Goal: Task Accomplishment & Management: Manage account settings

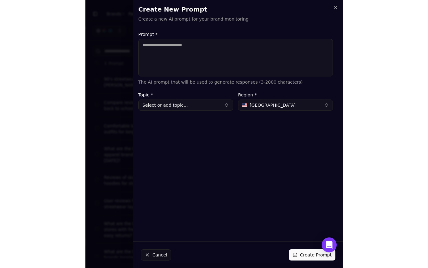
scroll to position [0, 106]
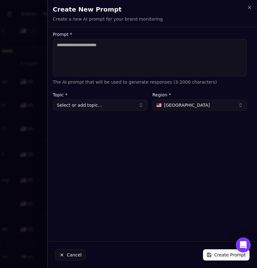
click at [42, 57] on div at bounding box center [128, 134] width 257 height 268
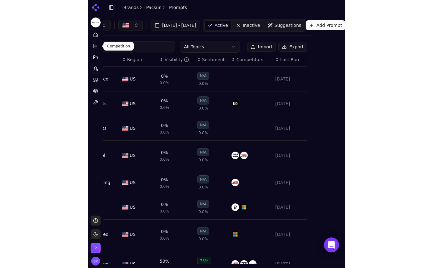
scroll to position [0, 0]
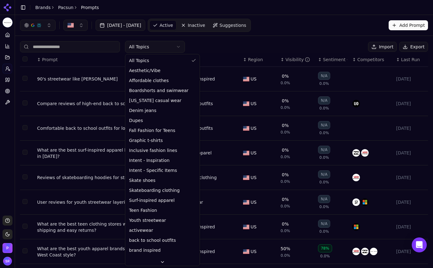
click at [161, 46] on html "Pacsun Platform Home Competition Topics Prompts Citations Optimize Toolbox Supp…" at bounding box center [216, 134] width 433 height 268
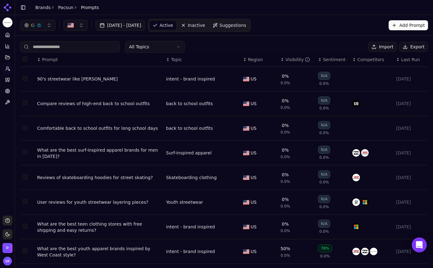
click at [253, 47] on html "Pacsun Platform Home Competition Topics Prompts Citations Optimize Toolbox Supp…" at bounding box center [216, 134] width 433 height 268
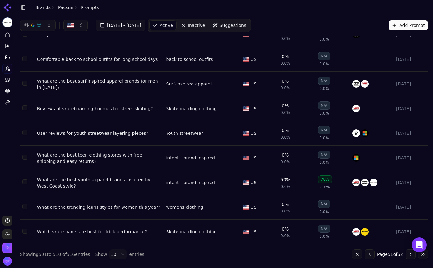
click at [257, 253] on button "Go to first page" at bounding box center [357, 255] width 10 height 10
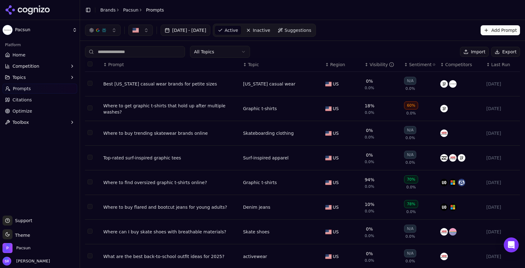
click at [183, 33] on button "[DATE] - [DATE]" at bounding box center [186, 30] width 50 height 11
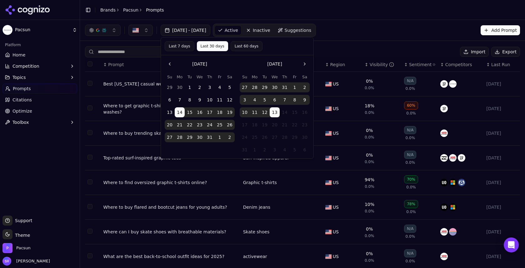
click at [183, 109] on button "14" at bounding box center [180, 113] width 10 height 10
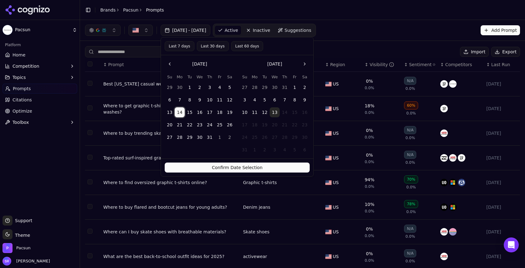
click at [237, 168] on button "Confirm Date Selection" at bounding box center [237, 168] width 145 height 10
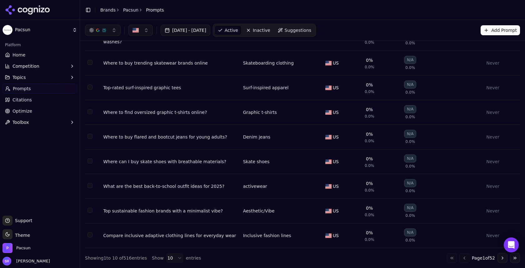
click at [257, 257] on button "Go to next page" at bounding box center [503, 258] width 10 height 10
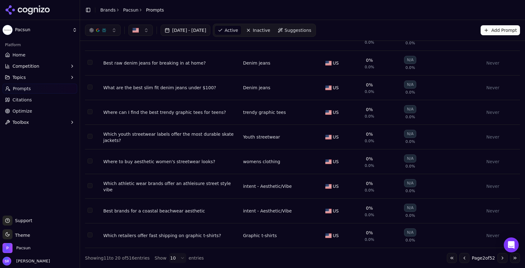
click at [123, 159] on div "Where to buy aesthetic women's streetwear looks?" at bounding box center [170, 162] width 135 height 6
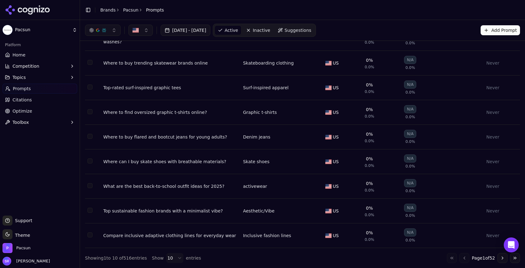
scroll to position [73, 0]
click at [257, 258] on button "Go to next page" at bounding box center [503, 258] width 10 height 10
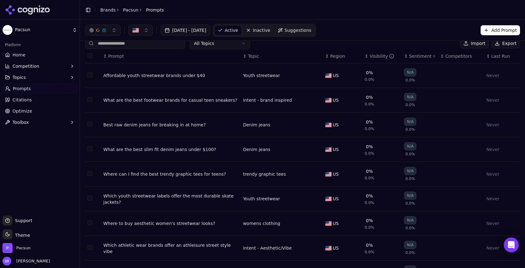
scroll to position [9, 0]
click at [87, 151] on td "Data table" at bounding box center [93, 149] width 16 height 25
click at [90, 151] on button "Select row 14" at bounding box center [90, 148] width 5 height 5
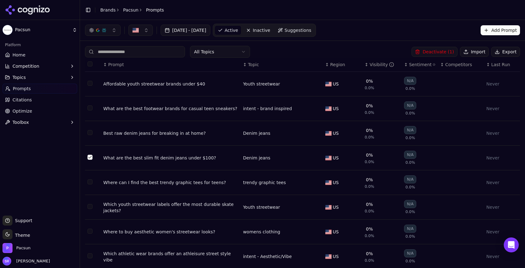
click at [257, 51] on button "Deactivate ( 1 )" at bounding box center [435, 52] width 46 height 10
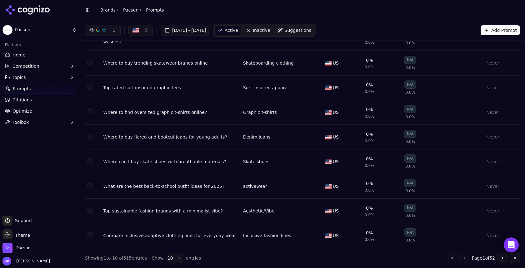
scroll to position [73, 0]
click at [257, 259] on button "Go to next page" at bounding box center [503, 258] width 10 height 10
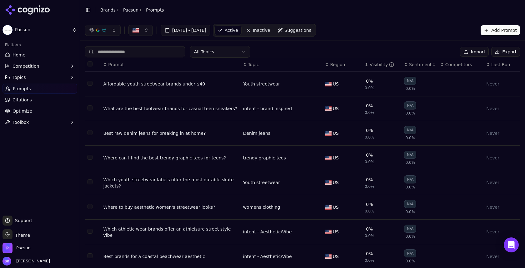
scroll to position [0, 0]
click at [92, 134] on button "Select row 13" at bounding box center [90, 132] width 5 height 5
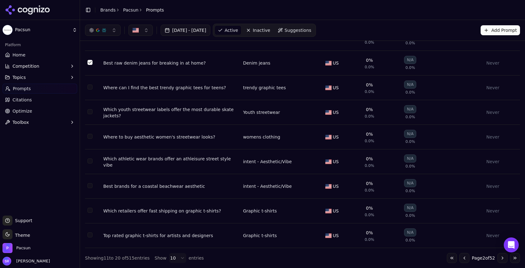
scroll to position [73, 0]
click at [257, 262] on button "Go to next page" at bounding box center [503, 258] width 10 height 10
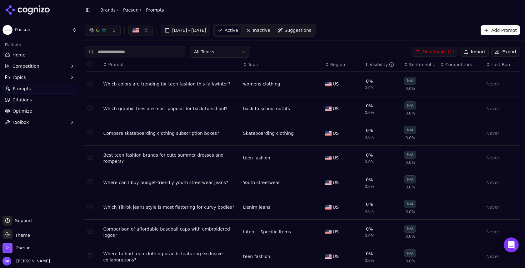
scroll to position [0, 0]
click at [91, 133] on button "Select row 23" at bounding box center [90, 132] width 5 height 5
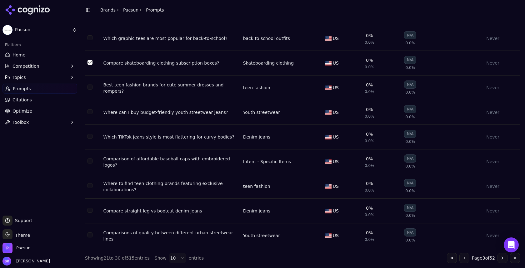
scroll to position [73, 0]
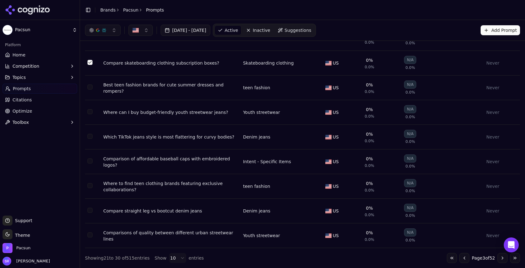
click at [257, 258] on button "Go to next page" at bounding box center [503, 258] width 10 height 10
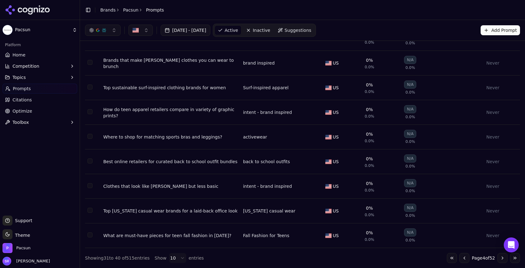
scroll to position [0, 0]
click at [257, 258] on button "Go to next page" at bounding box center [503, 258] width 10 height 10
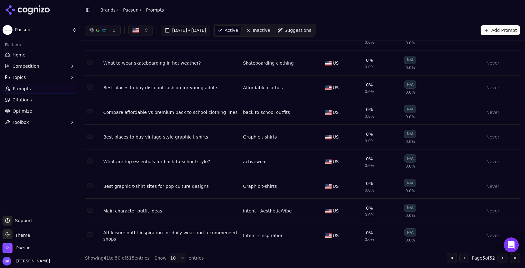
scroll to position [73, 0]
click at [257, 258] on button "Go to next page" at bounding box center [503, 258] width 10 height 10
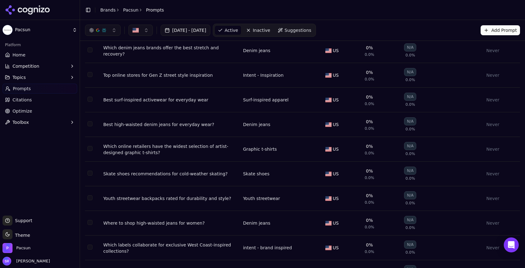
scroll to position [33, 0]
click at [90, 175] on button "Select row 56" at bounding box center [90, 173] width 5 height 5
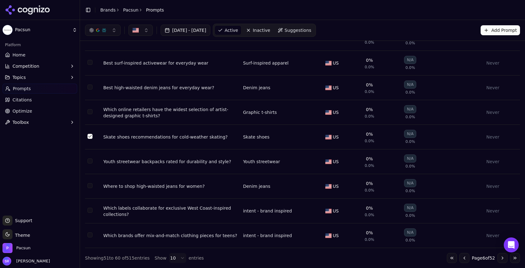
scroll to position [73, 0]
click at [257, 260] on button "Go to next page" at bounding box center [503, 258] width 10 height 10
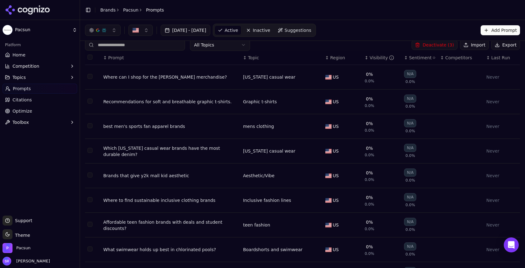
scroll to position [5, 0]
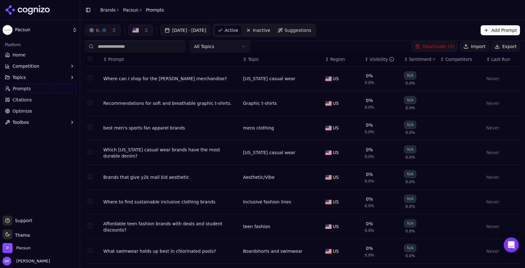
click at [88, 177] on button "Select row 65" at bounding box center [90, 176] width 5 height 5
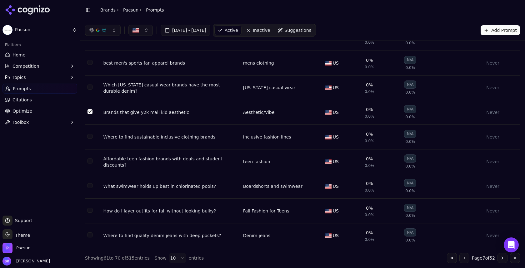
scroll to position [73, 0]
click at [257, 259] on button "Go to next page" at bounding box center [503, 258] width 10 height 10
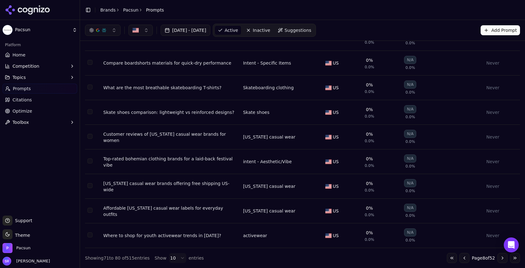
click at [257, 258] on button "Go to next page" at bounding box center [503, 258] width 10 height 10
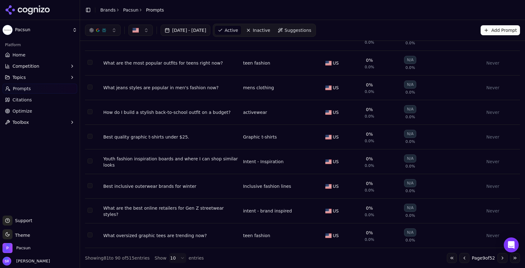
click at [257, 258] on button "Go to next page" at bounding box center [503, 258] width 10 height 10
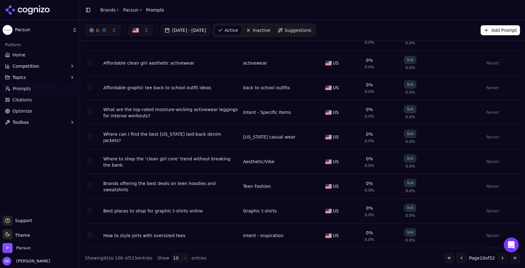
click at [257, 258] on button "Go to next page" at bounding box center [503, 258] width 10 height 10
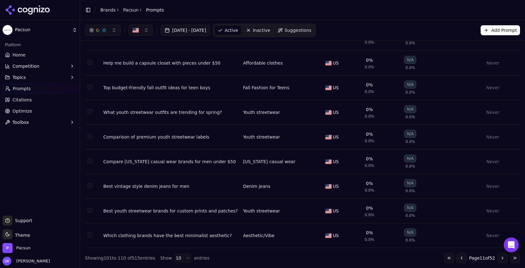
click at [257, 260] on button "Go to next page" at bounding box center [503, 258] width 10 height 10
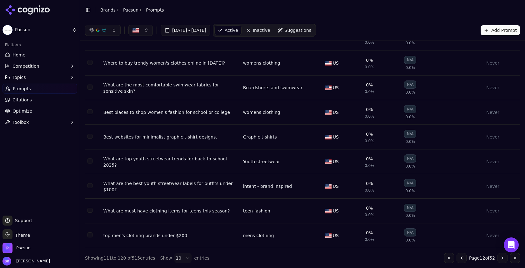
click at [257, 259] on button "Go to next page" at bounding box center [503, 258] width 10 height 10
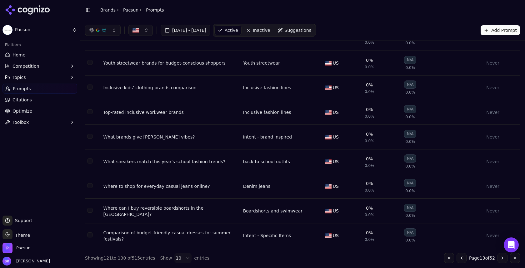
click at [257, 260] on button "Go to next page" at bounding box center [503, 258] width 10 height 10
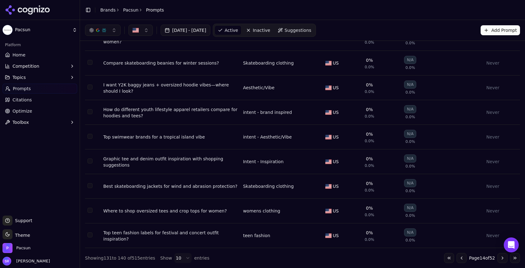
click at [257, 259] on button "Go to next page" at bounding box center [503, 258] width 10 height 10
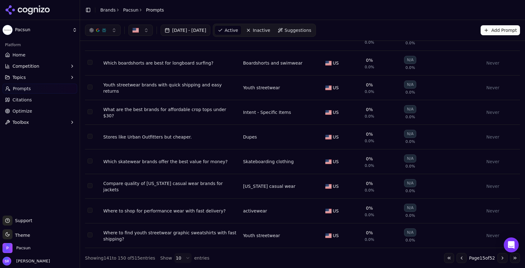
click at [257, 258] on button "Go to next page" at bounding box center [503, 258] width 10 height 10
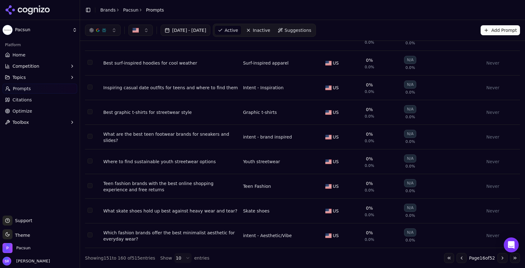
click at [257, 260] on button "Go to next page" at bounding box center [503, 258] width 10 height 10
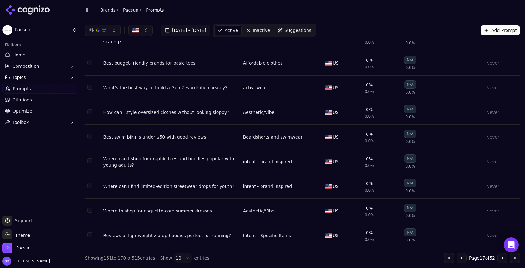
click at [92, 210] on button "Select row 169" at bounding box center [90, 210] width 5 height 5
click at [257, 259] on button "Go to next page" at bounding box center [503, 258] width 10 height 10
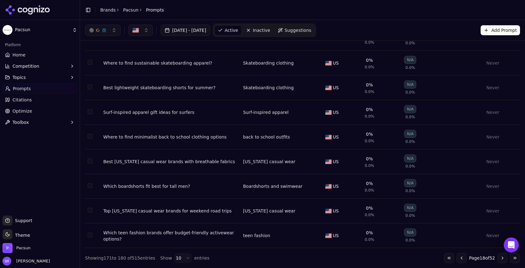
click at [257, 261] on button "Go to next page" at bounding box center [503, 258] width 10 height 10
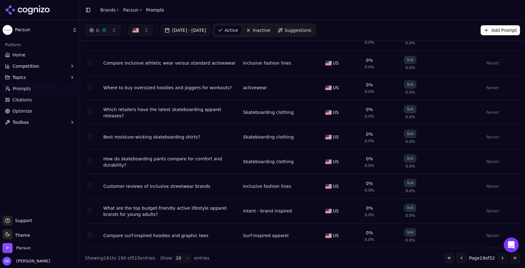
click at [257, 260] on button "Go to next page" at bounding box center [503, 258] width 10 height 10
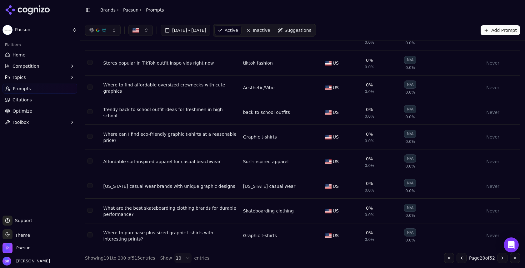
click at [257, 258] on button "Go to next page" at bounding box center [503, 258] width 10 height 10
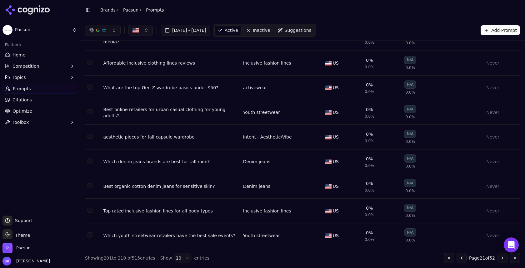
click at [257, 255] on button "Go to next page" at bounding box center [503, 258] width 10 height 10
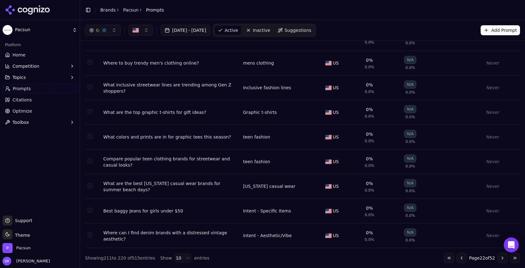
scroll to position [0, 0]
click at [257, 259] on button "Go to next page" at bounding box center [503, 258] width 10 height 10
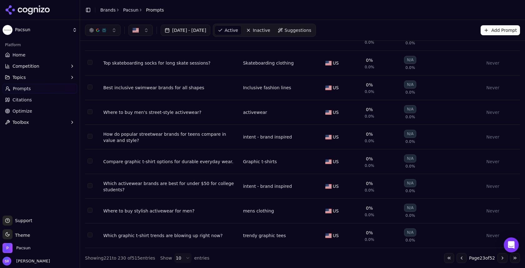
scroll to position [73, 0]
click at [257, 260] on button "Go to next page" at bounding box center [503, 258] width 10 height 10
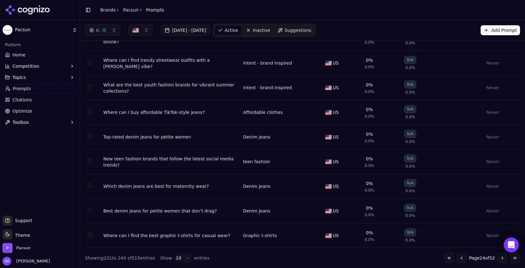
click at [257, 257] on button "Go to next page" at bounding box center [503, 258] width 10 height 10
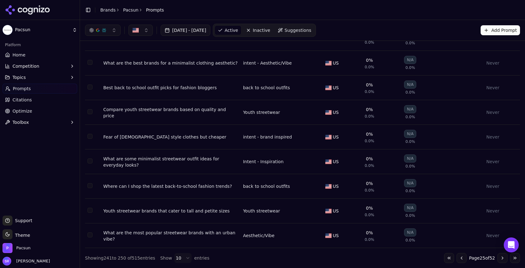
click at [257, 260] on button "Go to next page" at bounding box center [503, 258] width 10 height 10
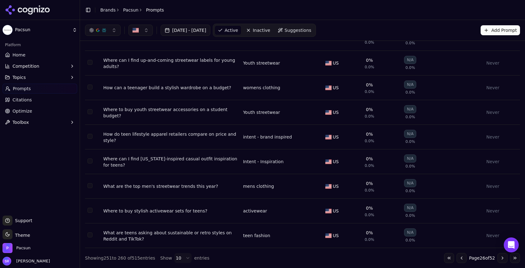
click at [257, 257] on button "Go to next page" at bounding box center [503, 258] width 10 height 10
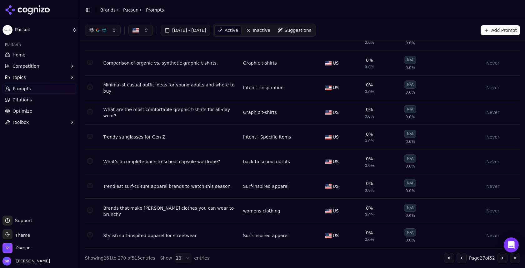
click at [257, 259] on button "Go to next page" at bounding box center [503, 258] width 10 height 10
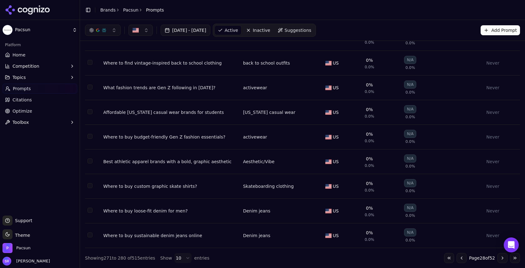
click at [257, 258] on button "Go to next page" at bounding box center [503, 258] width 10 height 10
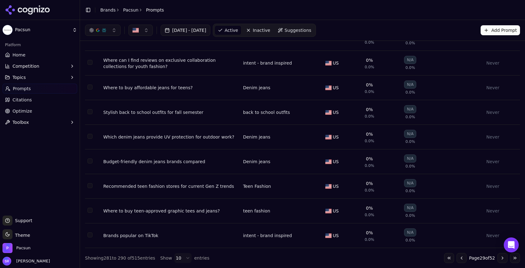
click at [88, 135] on button "Select row 286" at bounding box center [90, 136] width 5 height 5
click at [257, 260] on button "Go to next page" at bounding box center [503, 258] width 10 height 10
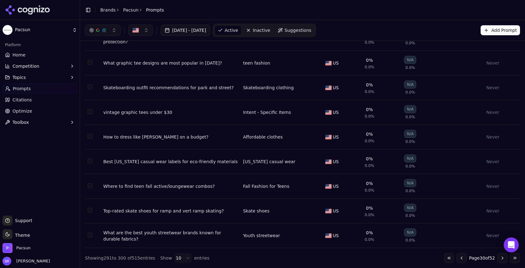
click at [257, 258] on button "Go to next page" at bounding box center [503, 258] width 10 height 10
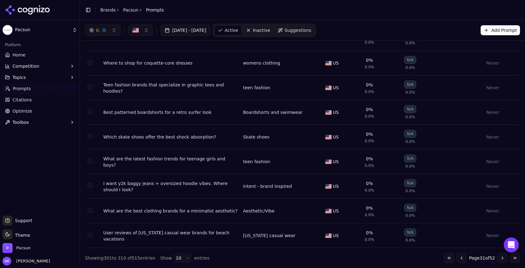
click at [92, 187] on button "Select row 308" at bounding box center [90, 185] width 5 height 5
click at [257, 258] on button "Go to next page" at bounding box center [503, 258] width 10 height 10
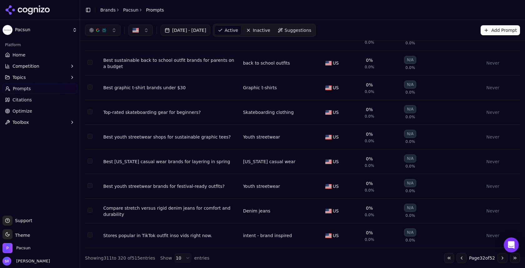
click at [88, 236] on button "Select row 320" at bounding box center [90, 235] width 5 height 5
click at [257, 261] on button "Go to next page" at bounding box center [503, 258] width 10 height 10
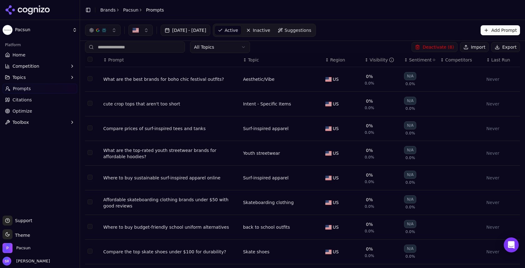
scroll to position [4, 0]
click at [91, 181] on button "Select row 325" at bounding box center [90, 178] width 5 height 5
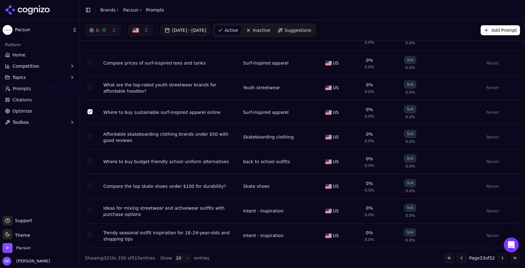
scroll to position [73, 0]
click at [257, 259] on button "Go to next page" at bounding box center [503, 258] width 10 height 10
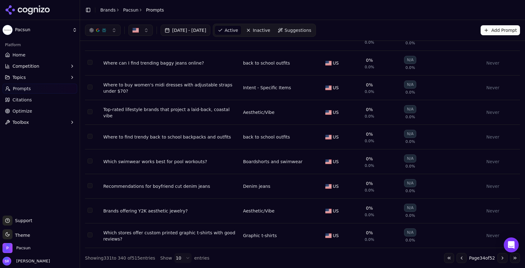
click at [257, 258] on button "Go to next page" at bounding box center [503, 258] width 10 height 10
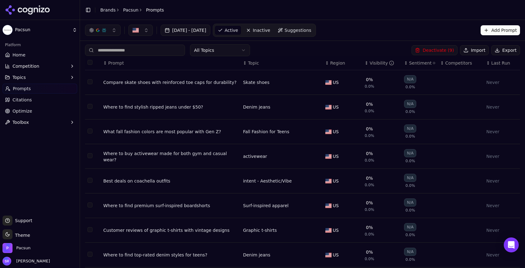
scroll to position [0, 0]
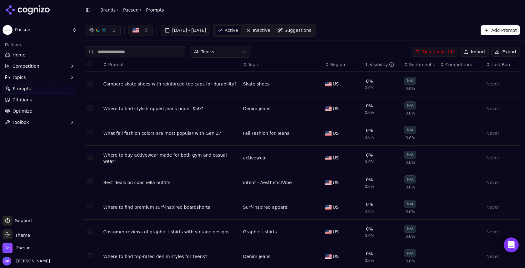
click at [93, 85] on td "Data table" at bounding box center [93, 84] width 16 height 25
click at [90, 84] on button "Select row 341" at bounding box center [90, 83] width 5 height 5
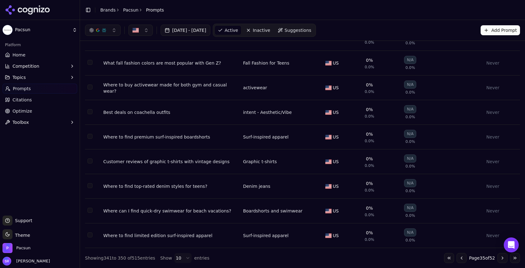
scroll to position [73, 0]
click at [257, 258] on button "Go to next page" at bounding box center [503, 258] width 10 height 10
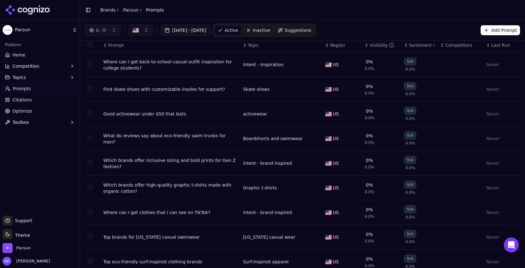
scroll to position [19, 0]
click at [91, 91] on button "Select row 352" at bounding box center [90, 89] width 5 height 5
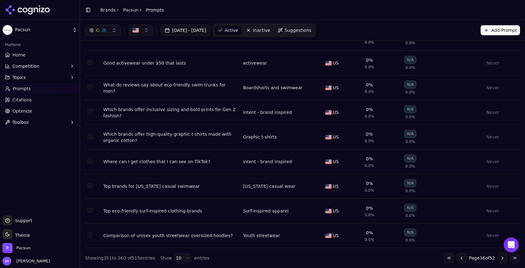
scroll to position [73, 0]
click at [257, 258] on button "Go to next page" at bounding box center [503, 258] width 10 height 10
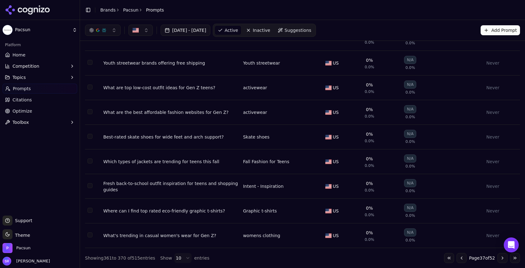
click at [257, 259] on button "Go to next page" at bounding box center [503, 258] width 10 height 10
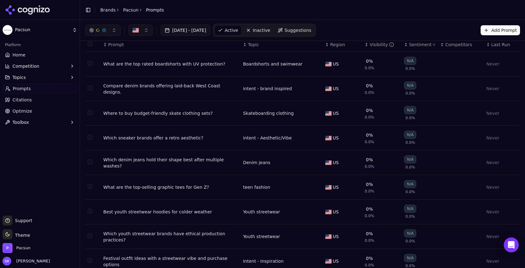
scroll to position [21, 0]
click at [93, 65] on td "Data table" at bounding box center [93, 63] width 16 height 25
click at [91, 64] on button "Select row 371" at bounding box center [90, 62] width 5 height 5
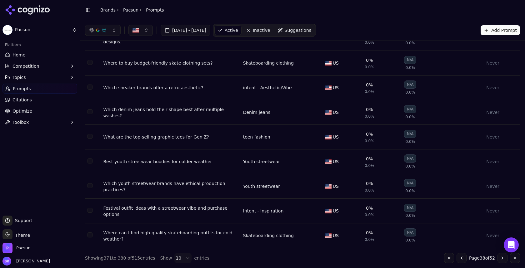
scroll to position [73, 0]
click at [257, 258] on button "Go to next page" at bounding box center [503, 258] width 10 height 10
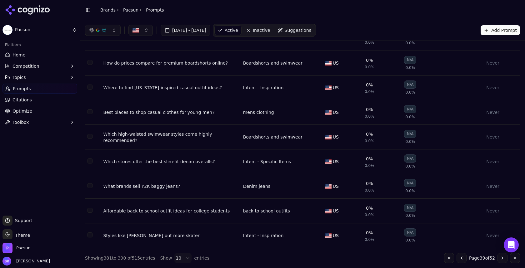
click at [92, 236] on button "Select row 390" at bounding box center [90, 235] width 5 height 5
click at [257, 257] on button "Go to next page" at bounding box center [503, 258] width 10 height 10
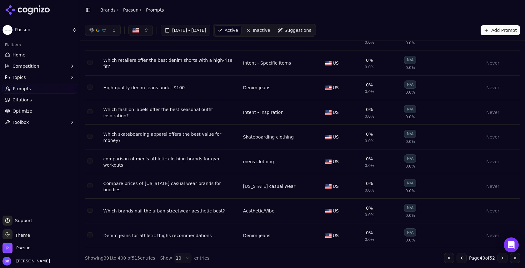
click at [257, 260] on button "Go to next page" at bounding box center [503, 258] width 10 height 10
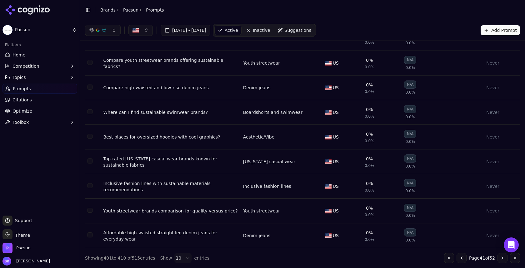
scroll to position [0, 0]
click at [257, 258] on button "Go to next page" at bounding box center [503, 258] width 10 height 10
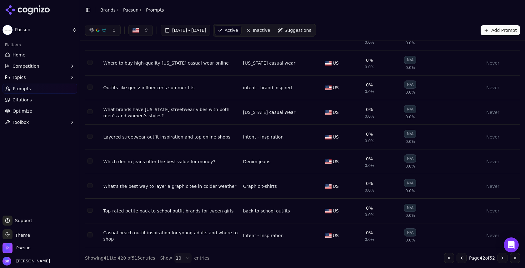
scroll to position [73, 0]
click at [257, 256] on button "Go to next page" at bounding box center [503, 258] width 10 height 10
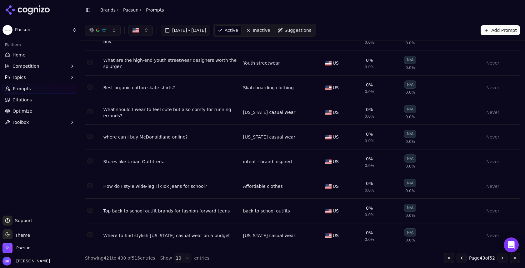
click at [257, 259] on button "Go to next page" at bounding box center [503, 258] width 10 height 10
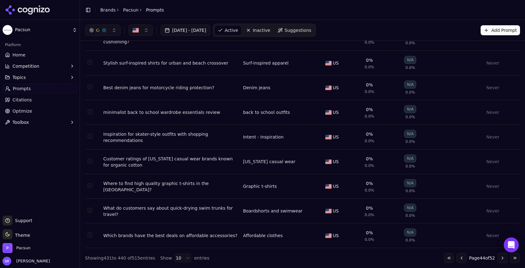
click at [257, 256] on button "Go to next page" at bounding box center [503, 258] width 10 height 10
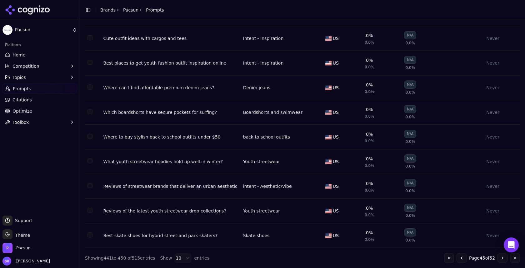
scroll to position [0, 0]
click at [257, 262] on button "Go to next page" at bounding box center [503, 258] width 10 height 10
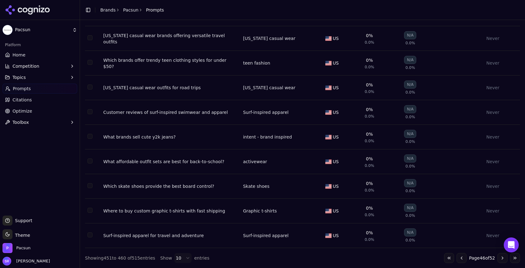
click at [257, 261] on button "Go to next page" at bounding box center [503, 258] width 10 height 10
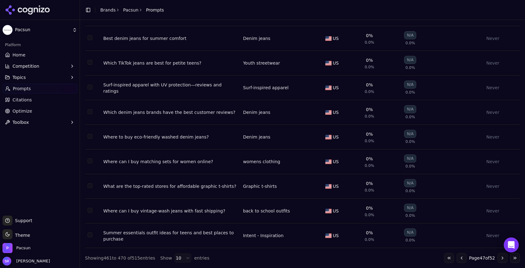
click at [94, 87] on td "Data table" at bounding box center [93, 88] width 16 height 25
click at [89, 87] on button "Select row 464" at bounding box center [90, 87] width 5 height 5
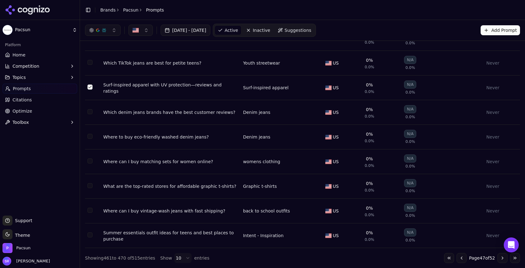
scroll to position [73, 0]
click at [257, 258] on button "Go to next page" at bounding box center [503, 258] width 10 height 10
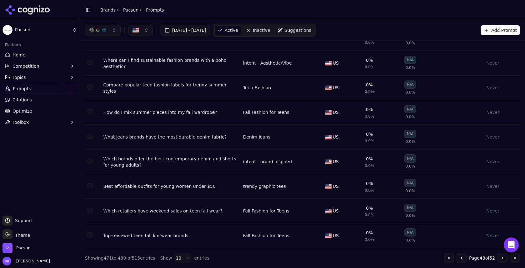
click at [257, 259] on button "Go to next page" at bounding box center [503, 258] width 10 height 10
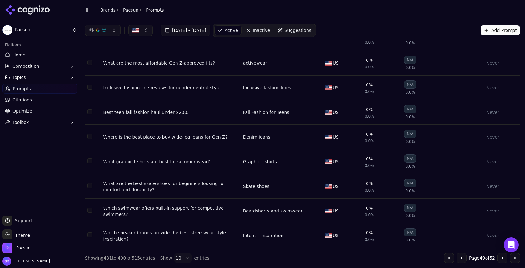
click at [257, 258] on button "Go to next page" at bounding box center [503, 258] width 10 height 10
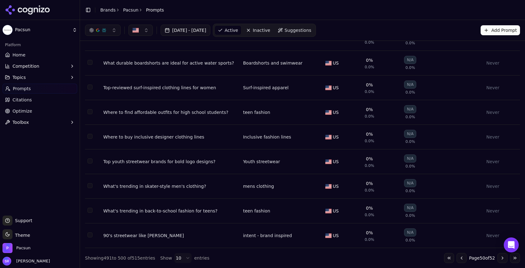
click at [257, 258] on button "Go to next page" at bounding box center [503, 258] width 10 height 10
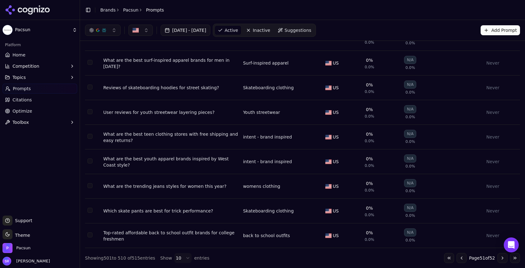
click at [257, 257] on button "Go to next page" at bounding box center [503, 258] width 10 height 10
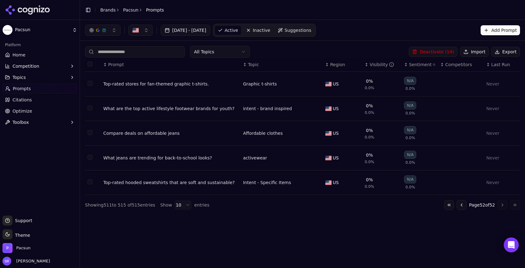
scroll to position [0, 0]
click at [91, 158] on button "Select row 514" at bounding box center [90, 157] width 5 height 5
click at [257, 51] on button "Deactivate ( 15 )" at bounding box center [433, 52] width 48 height 10
